Goal: Obtain resource: Obtain resource

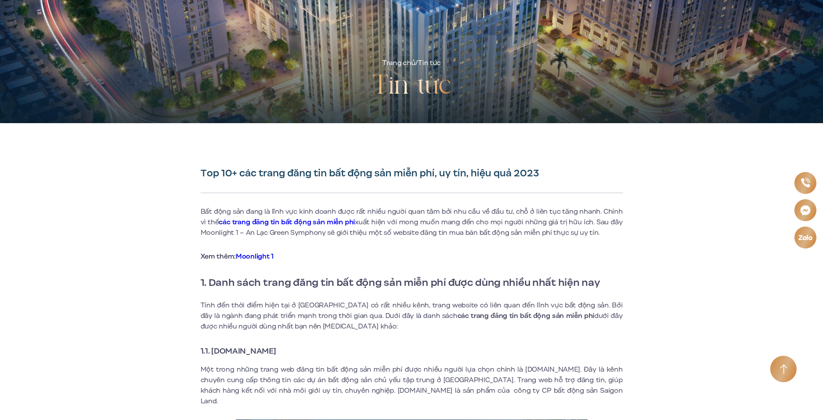
scroll to position [352, 0]
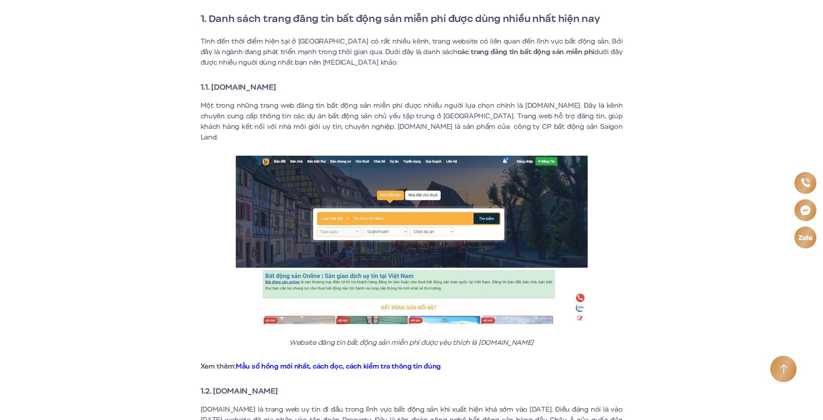
drag, startPoint x: 251, startPoint y: 86, endPoint x: 319, endPoint y: 92, distance: 68.0
click at [321, 92] on h3 "1.1. [DOMAIN_NAME]" at bounding box center [412, 87] width 422 height 12
copy strong "[DOMAIN_NAME]"
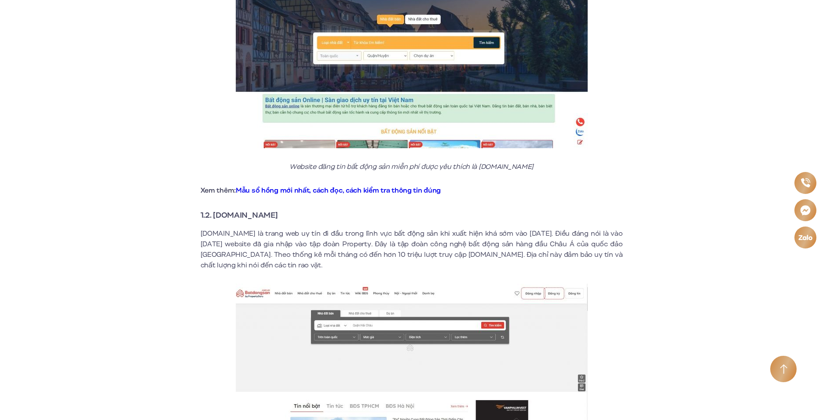
scroll to position [704, 0]
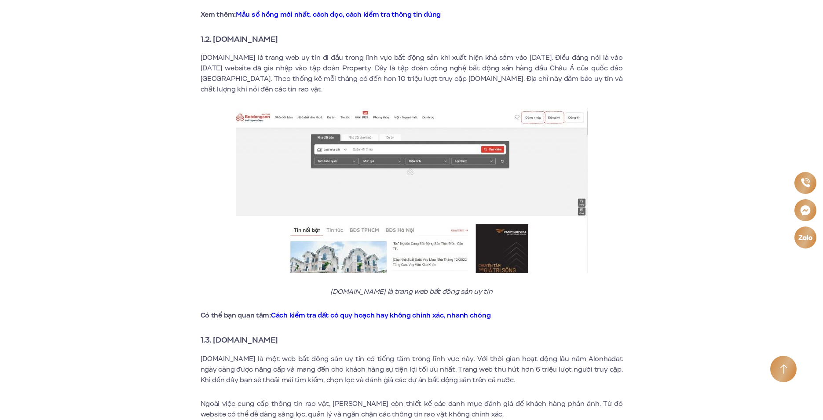
drag, startPoint x: 214, startPoint y: 329, endPoint x: 285, endPoint y: 332, distance: 70.4
click at [285, 334] on h3 "1.3. [DOMAIN_NAME]" at bounding box center [412, 340] width 422 height 12
copy strong "[DOMAIN_NAME]"
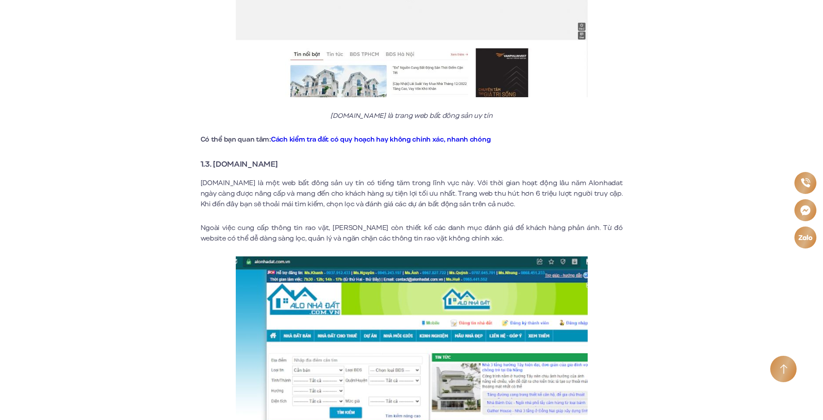
scroll to position [1056, 0]
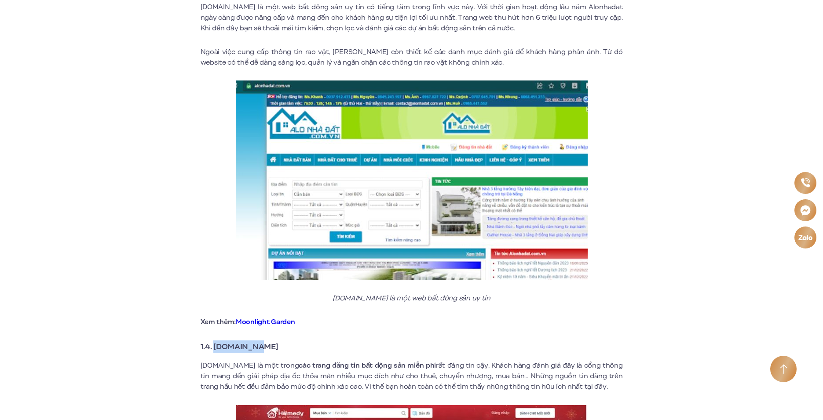
drag, startPoint x: 215, startPoint y: 337, endPoint x: 264, endPoint y: 337, distance: 49.3
click at [265, 341] on strong "1.4. [DOMAIN_NAME]" at bounding box center [240, 346] width 78 height 11
copy strong "[DOMAIN_NAME]"
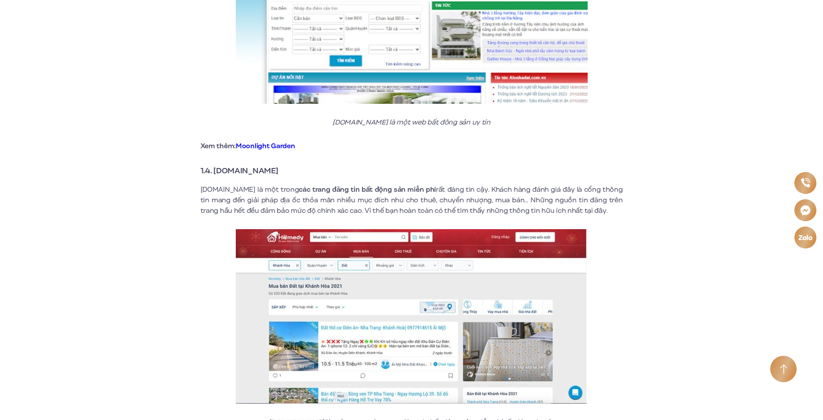
scroll to position [1319, 0]
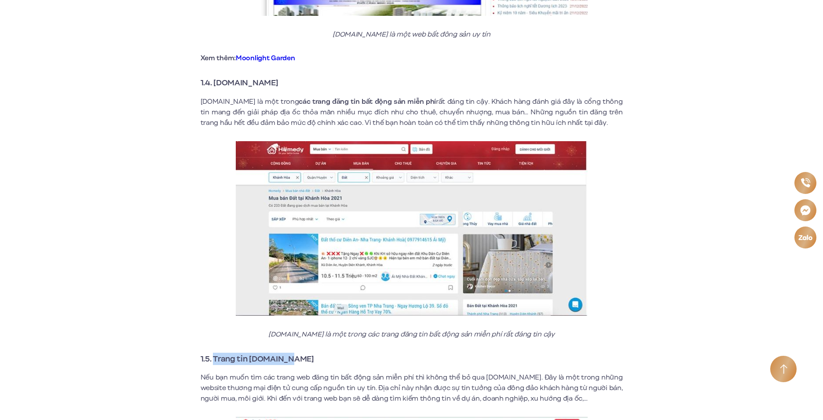
drag, startPoint x: 215, startPoint y: 350, endPoint x: 305, endPoint y: 350, distance: 90.2
click at [305, 353] on h3 "1.5. Trang tin [DOMAIN_NAME]" at bounding box center [412, 359] width 422 height 12
copy strong "Trang tin [DOMAIN_NAME]"
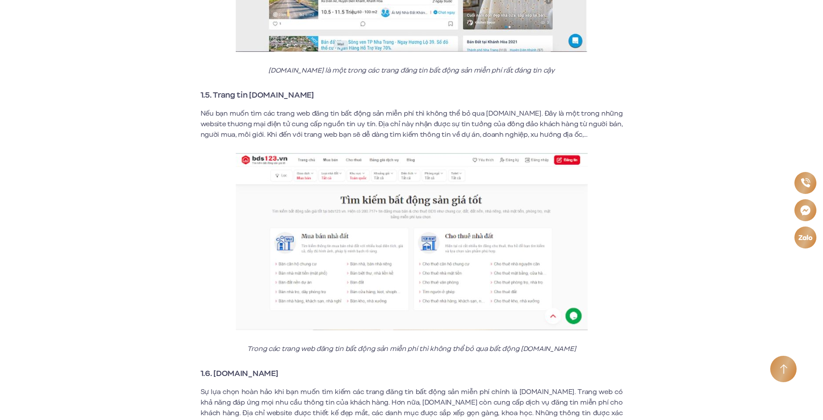
scroll to position [1671, 0]
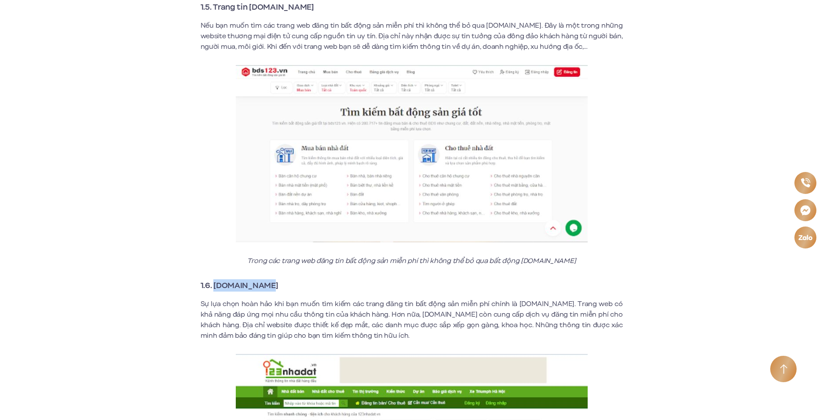
drag, startPoint x: 245, startPoint y: 271, endPoint x: 285, endPoint y: 270, distance: 39.6
click at [285, 279] on h3 "1.6. [DOMAIN_NAME]" at bounding box center [412, 285] width 422 height 12
copy strong "[DOMAIN_NAME]"
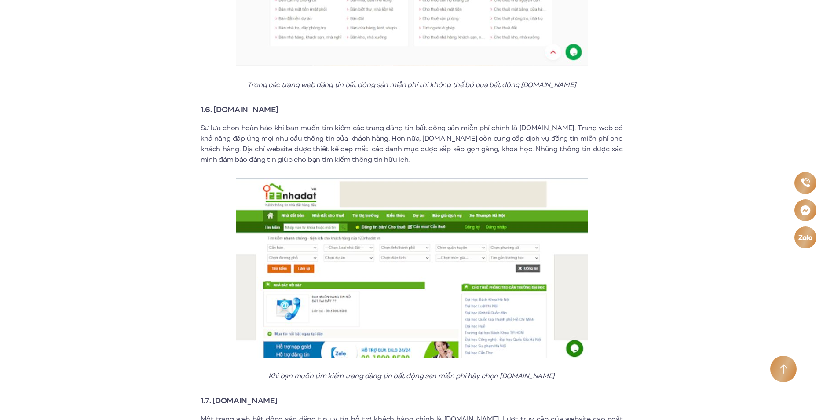
scroll to position [1935, 0]
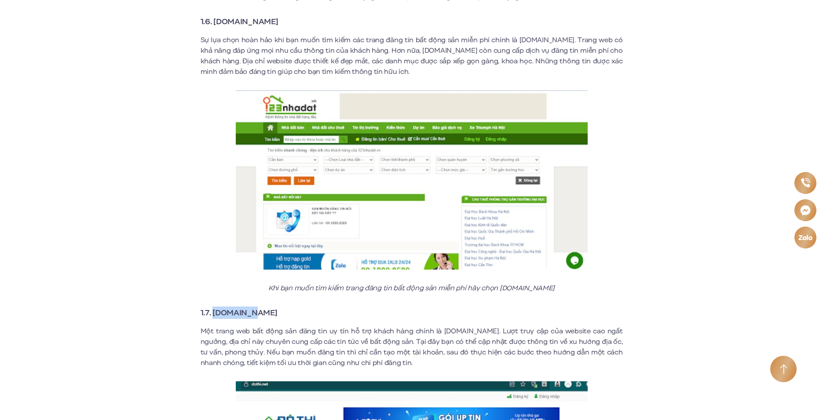
drag, startPoint x: 227, startPoint y: 302, endPoint x: 249, endPoint y: 300, distance: 22.9
click at [249, 307] on h3 "1.7. [DOMAIN_NAME]" at bounding box center [412, 313] width 422 height 12
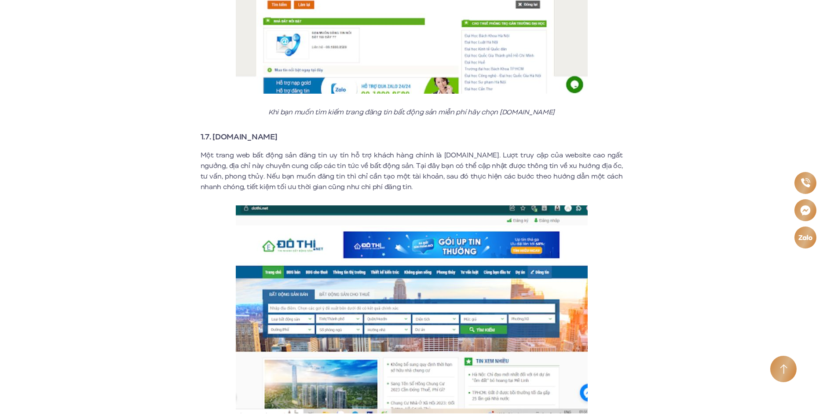
scroll to position [2287, 0]
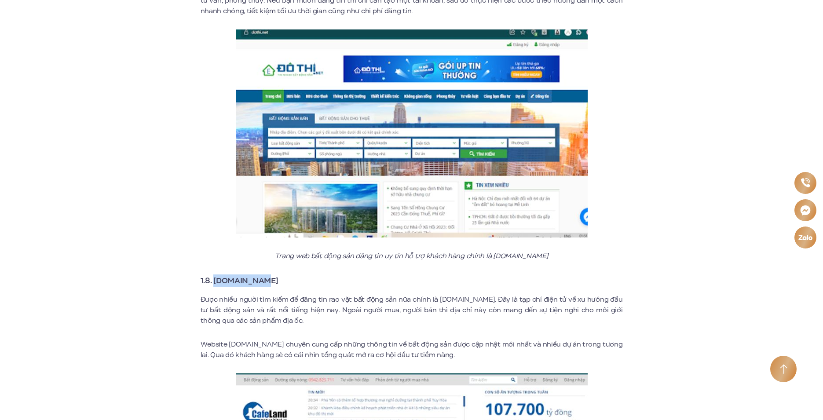
drag, startPoint x: 215, startPoint y: 270, endPoint x: 259, endPoint y: 270, distance: 44.9
click at [259, 274] on h3 "1.8. [DOMAIN_NAME]" at bounding box center [412, 280] width 422 height 12
copy strong "[DOMAIN_NAME]"
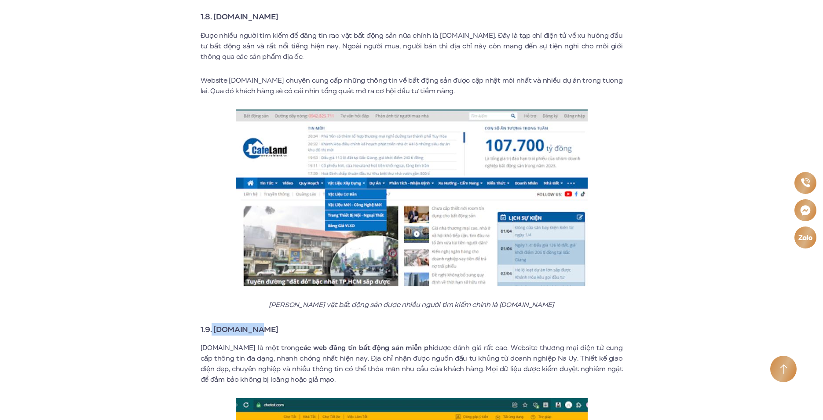
drag, startPoint x: 212, startPoint y: 318, endPoint x: 263, endPoint y: 315, distance: 50.2
click at [263, 323] on h3 "1.9. [DOMAIN_NAME]" at bounding box center [412, 329] width 422 height 12
copy strong "[DOMAIN_NAME]"
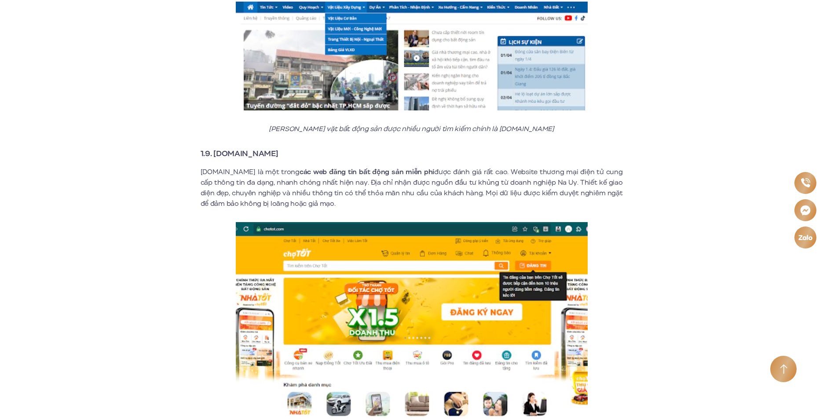
scroll to position [2903, 0]
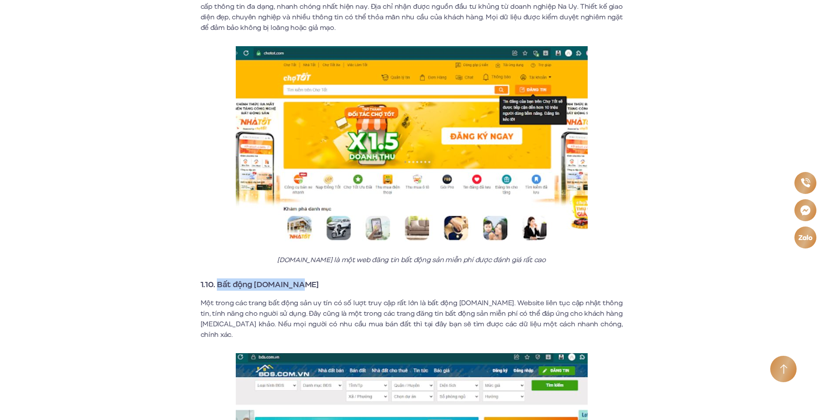
drag, startPoint x: 218, startPoint y: 273, endPoint x: 296, endPoint y: 285, distance: 79.2
click at [299, 278] on h3 "1.10. Bất động [DOMAIN_NAME]" at bounding box center [412, 284] width 422 height 12
copy strong "Bất động [DOMAIN_NAME]"
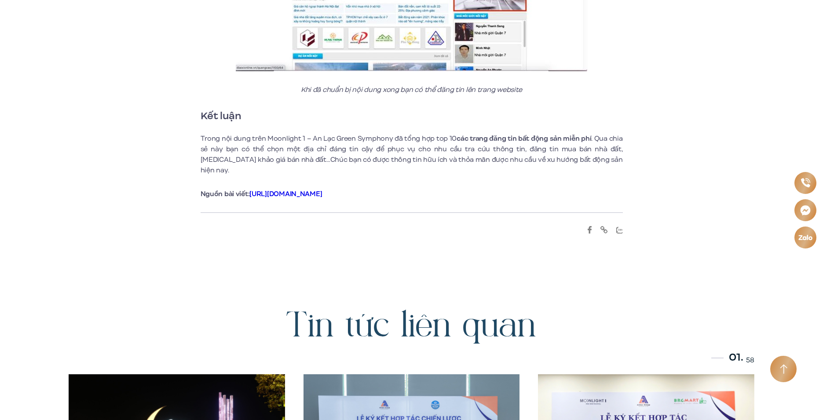
scroll to position [3870, 0]
